Goal: Download file/media

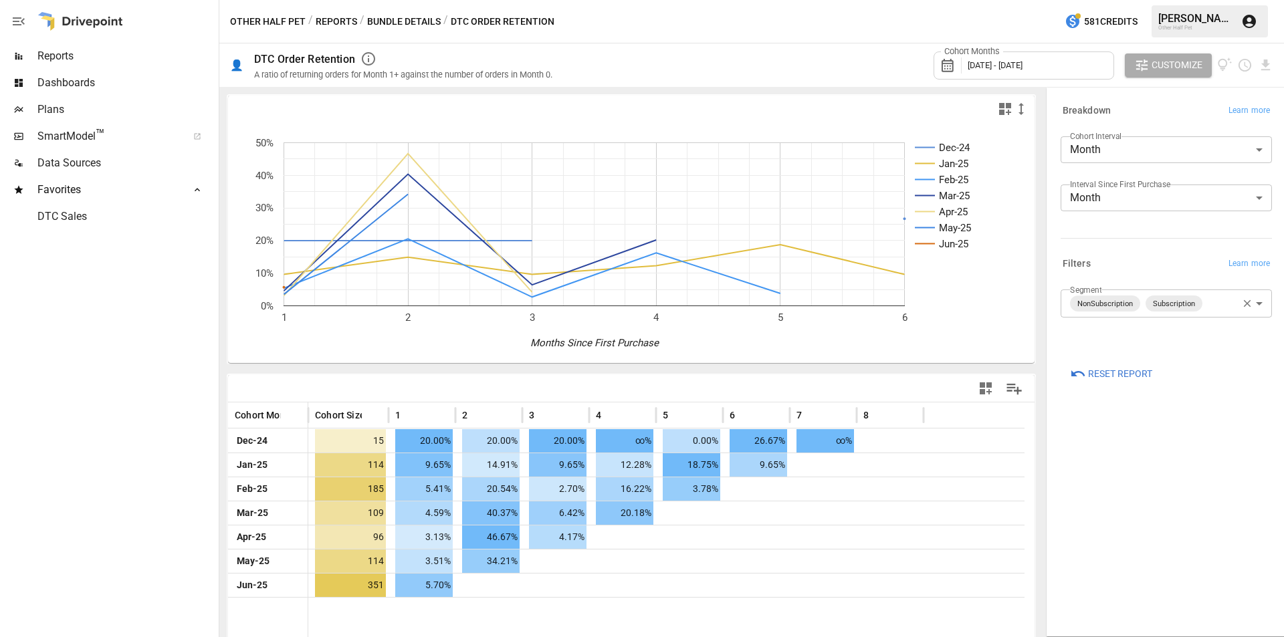
click at [411, 23] on button "Bundle Details" at bounding box center [404, 21] width 74 height 17
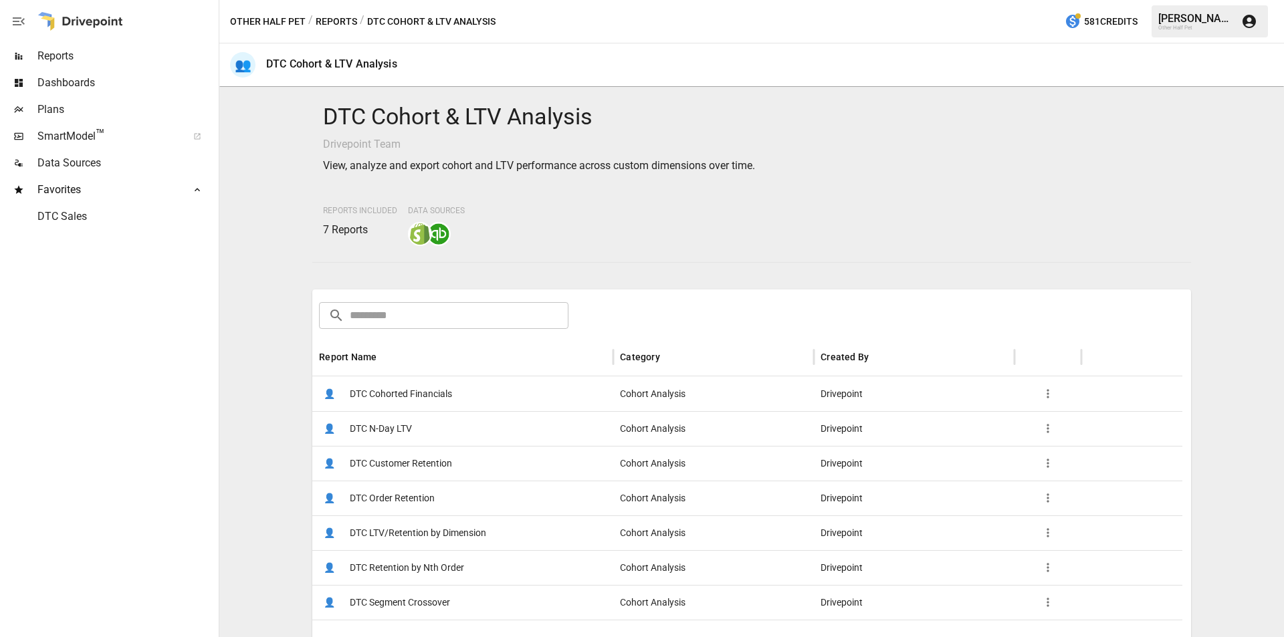
click at [392, 464] on span "DTC Customer Retention" at bounding box center [401, 464] width 102 height 34
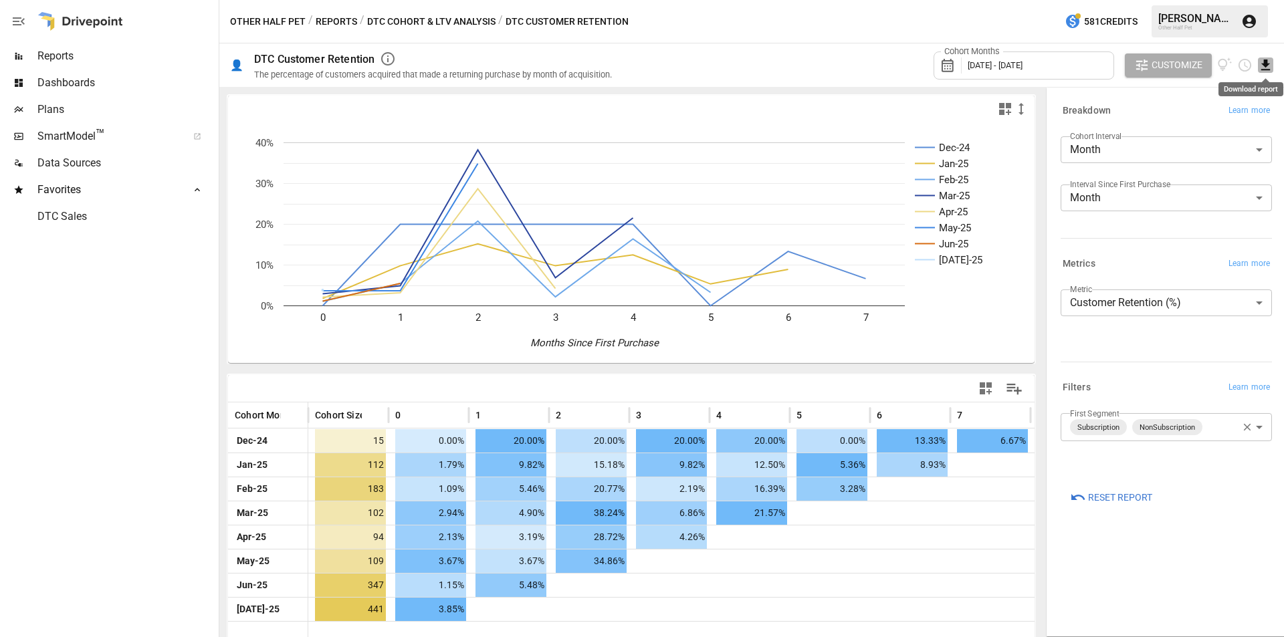
click at [1270, 66] on icon "Download report" at bounding box center [1265, 65] width 15 height 15
click at [1233, 118] on li "Download as CSV" at bounding box center [1220, 118] width 106 height 27
